Goal: Transaction & Acquisition: Subscribe to service/newsletter

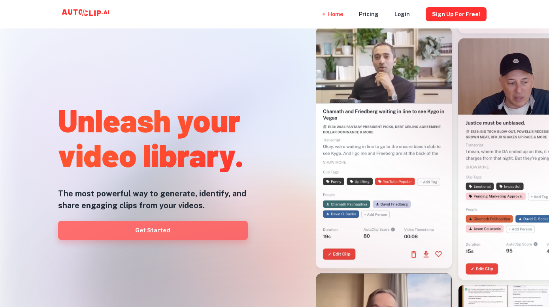
click at [192, 232] on link "Get Started" at bounding box center [153, 230] width 190 height 19
